Goal: Task Accomplishment & Management: Use online tool/utility

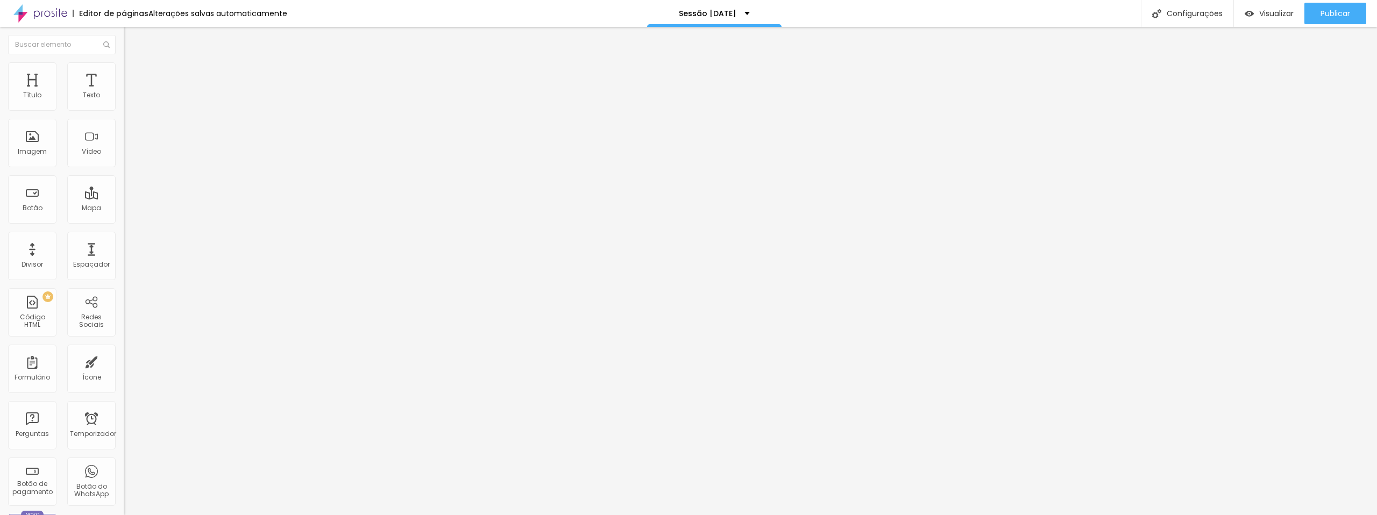
click at [124, 70] on li "Estilo" at bounding box center [186, 67] width 124 height 11
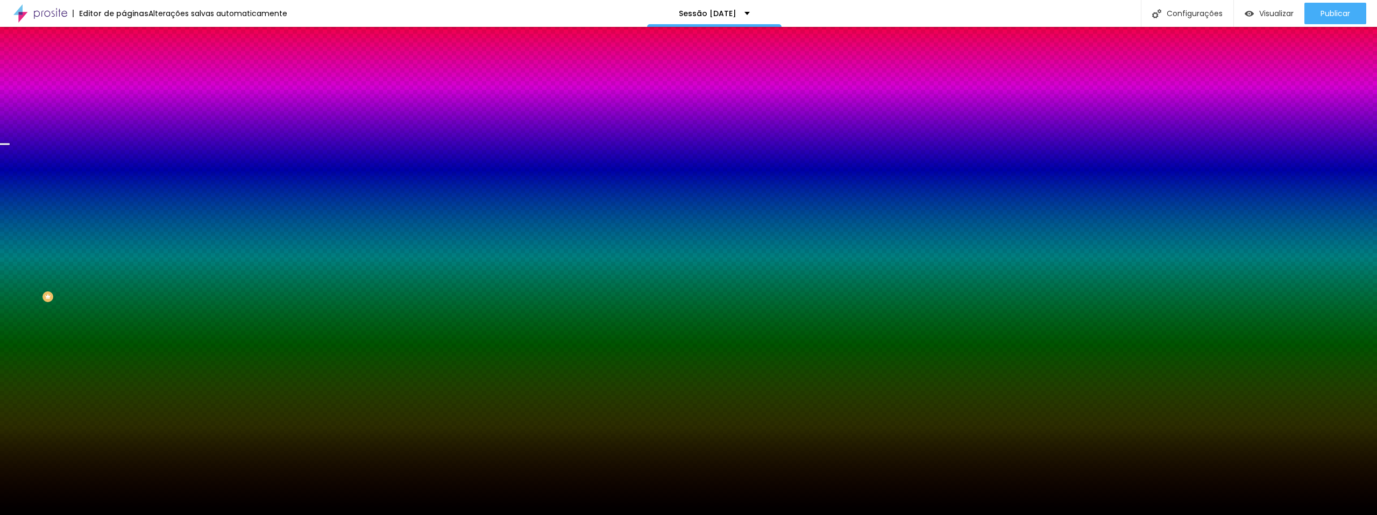
click at [130, 99] on font "Trocar imagem" at bounding box center [156, 94] width 52 height 9
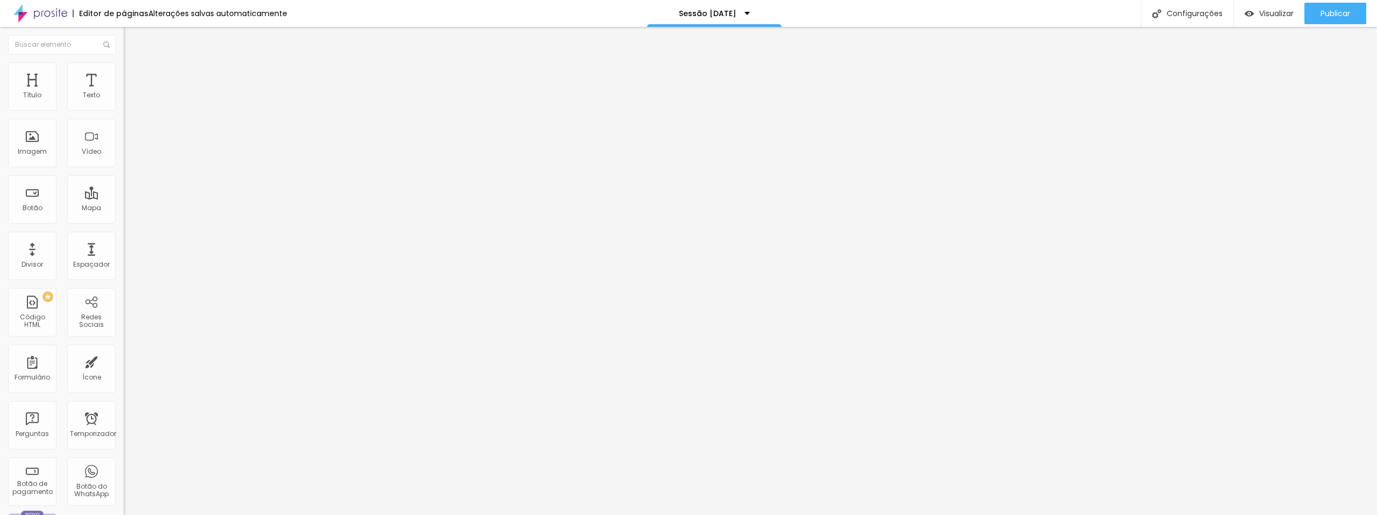
click at [124, 73] on img at bounding box center [129, 78] width 10 height 10
click at [124, 67] on img at bounding box center [129, 67] width 10 height 10
click at [124, 69] on li "Estilo" at bounding box center [186, 67] width 124 height 11
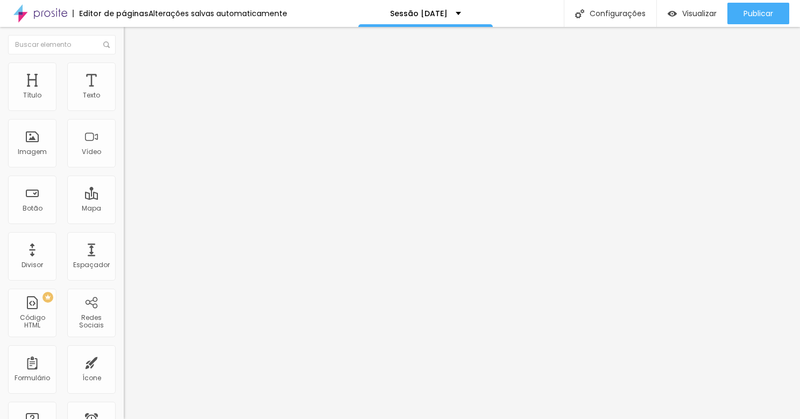
click at [124, 65] on li "Estilo" at bounding box center [186, 67] width 124 height 11
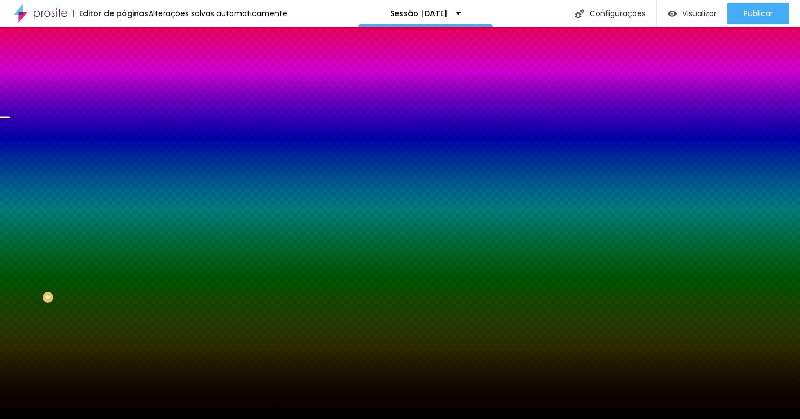
click at [130, 99] on font "Trocar imagem" at bounding box center [156, 94] width 52 height 9
click at [222, 425] on div at bounding box center [400, 425] width 800 height 0
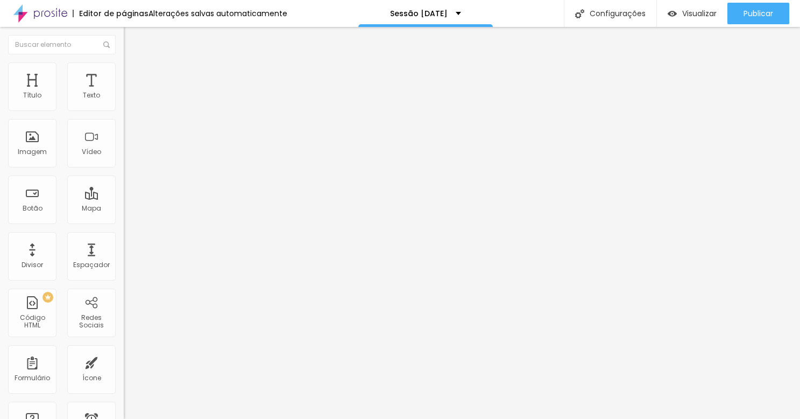
click at [130, 93] on font "Trocar imagem" at bounding box center [156, 87] width 52 height 9
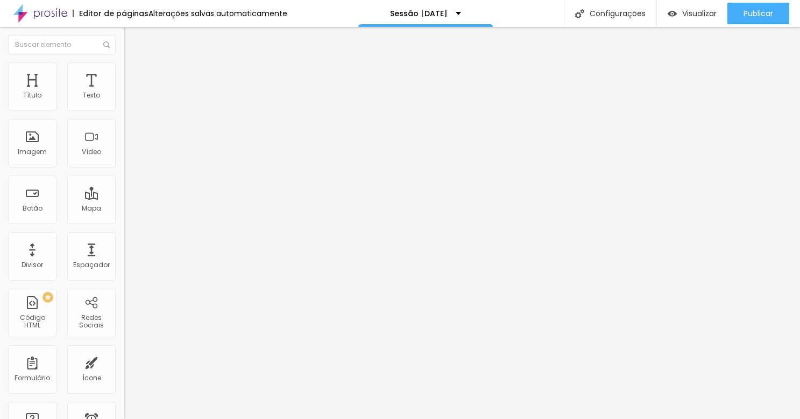
click at [130, 93] on font "Trocar imagem" at bounding box center [156, 87] width 52 height 9
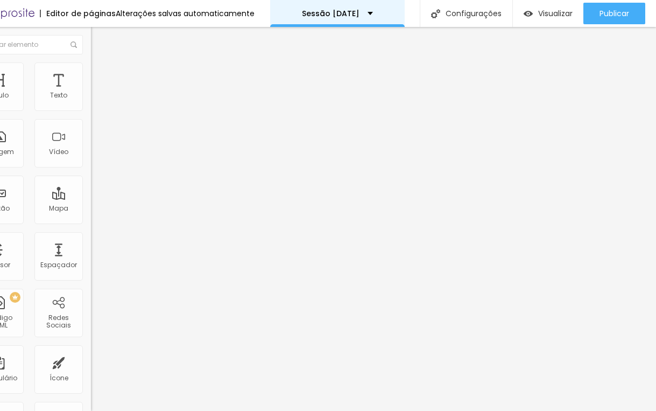
scroll to position [8, 33]
